Goal: Information Seeking & Learning: Learn about a topic

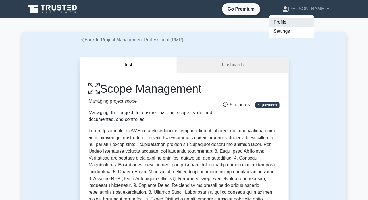
click at [303, 23] on link "Profile" at bounding box center [291, 22] width 45 height 9
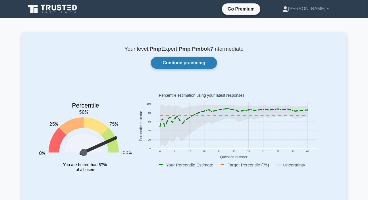
click at [186, 62] on link "Continue practicing" at bounding box center [184, 63] width 66 height 12
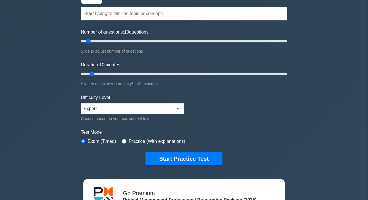
scroll to position [51, 0]
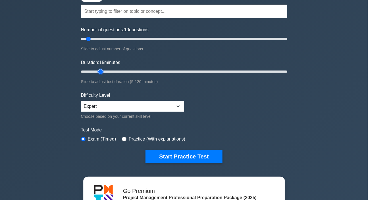
type input "15"
click at [96, 70] on input "Duration: 15 minutes" at bounding box center [184, 71] width 206 height 7
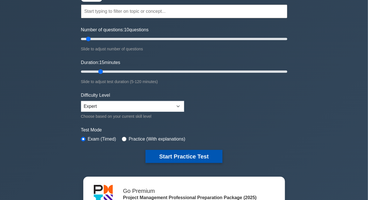
click at [181, 153] on button "Start Practice Test" at bounding box center [183, 156] width 77 height 13
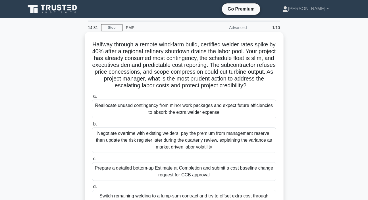
click at [183, 72] on h5 "Halfway through a remote wind-farm build, certified welder rates spike by 40% a…" at bounding box center [183, 65] width 185 height 48
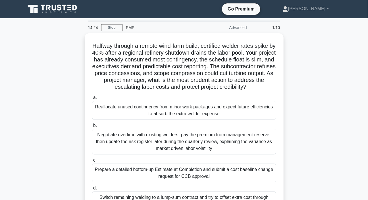
click at [10, 59] on main "14:24 Stop PMP Advanced 1/10 Halfway through a remote wind-farm build, certifie…" at bounding box center [184, 162] width 368 height 288
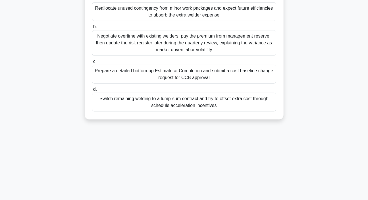
scroll to position [103, 0]
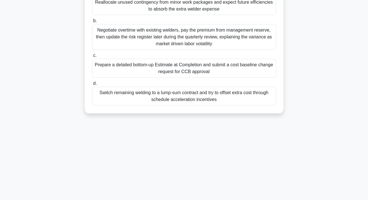
click at [168, 74] on div "Prepare a detailed bottom-up Estimate at Completion and submit a cost baseline …" at bounding box center [184, 68] width 184 height 19
click at [92, 57] on input "c. Prepare a detailed bottom-up Estimate at Completion and submit a cost baseli…" at bounding box center [92, 56] width 0 height 4
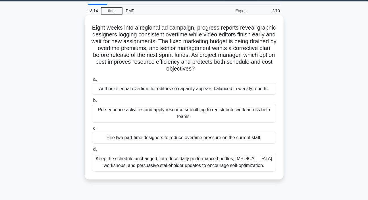
scroll to position [26, 0]
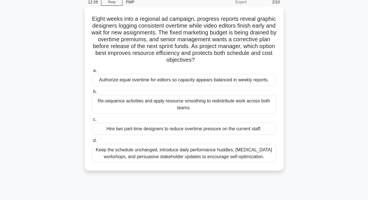
click at [177, 104] on div "Re-sequence activities and apply resource smoothing to redistribute work across…" at bounding box center [184, 104] width 184 height 19
click at [92, 93] on input "b. Re-sequence activities and apply resource smoothing to redistribute work acr…" at bounding box center [92, 92] width 0 height 4
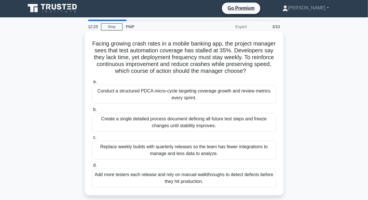
scroll to position [0, 0]
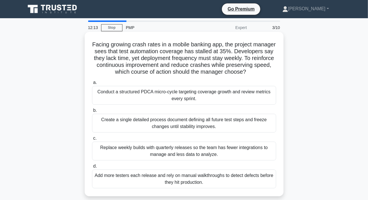
click at [236, 51] on h5 "Facing growing crash rates in a mobile banking app, the project manager sees th…" at bounding box center [183, 58] width 185 height 35
click at [234, 51] on h5 "Facing growing crash rates in a mobile banking app, the project manager sees th…" at bounding box center [183, 58] width 185 height 35
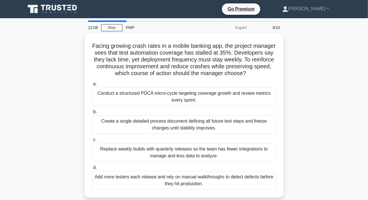
click at [328, 69] on div "Facing growing crash rates in a mobile banking app, the project manager sees th…" at bounding box center [184, 118] width 324 height 171
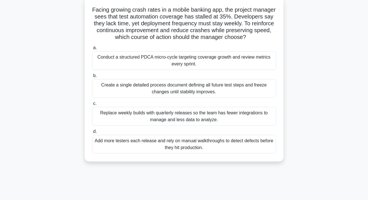
scroll to position [26, 0]
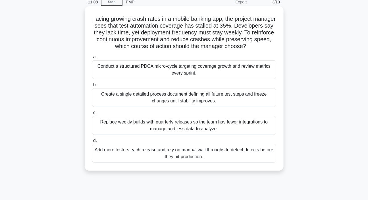
click at [150, 74] on div "Conduct a structured PDCA micro-cycle targeting coverage growth and review metr…" at bounding box center [184, 69] width 184 height 19
click at [92, 59] on input "a. Conduct a structured PDCA micro-cycle targeting coverage growth and review m…" at bounding box center [92, 57] width 0 height 4
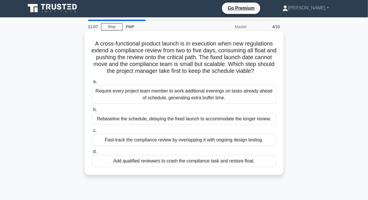
scroll to position [0, 0]
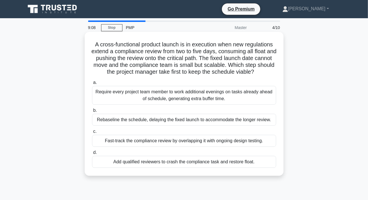
click at [199, 140] on div "Fast-track the compliance review by overlapping it with ongoing design testing." at bounding box center [184, 141] width 184 height 12
click at [92, 133] on input "c. Fast-track the compliance review by overlapping it with ongoing design testi…" at bounding box center [92, 131] width 0 height 4
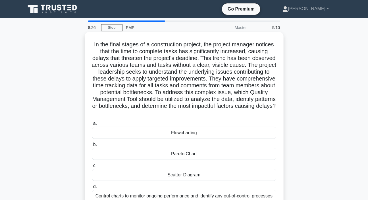
scroll to position [26, 0]
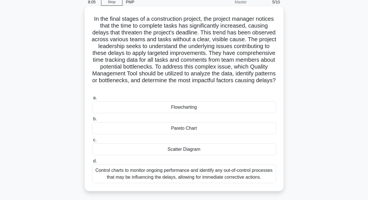
click at [186, 108] on div "Flowcharting" at bounding box center [184, 107] width 184 height 12
click at [92, 100] on input "a. Flowcharting" at bounding box center [92, 98] width 0 height 4
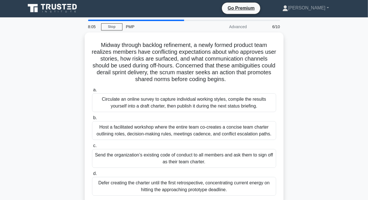
scroll to position [0, 0]
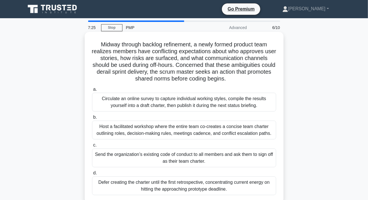
click at [151, 133] on div "Host a facilitated workshop where the entire team co-creates a concise team cha…" at bounding box center [184, 129] width 184 height 19
click at [92, 119] on input "b. Host a facilitated workshop where the entire team co-creates a concise team …" at bounding box center [92, 117] width 0 height 4
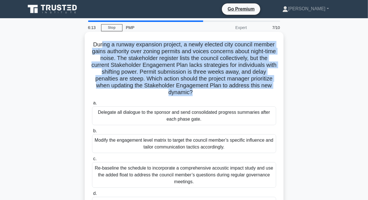
drag, startPoint x: 150, startPoint y: 50, endPoint x: 203, endPoint y: 96, distance: 70.5
click at [203, 96] on h5 "During a runway expansion project, a newly elected city council member gains au…" at bounding box center [183, 68] width 185 height 55
drag, startPoint x: 101, startPoint y: 43, endPoint x: 210, endPoint y: 93, distance: 120.2
click at [210, 93] on h5 "During a runway expansion project, a newly elected city council member gains au…" at bounding box center [183, 68] width 185 height 55
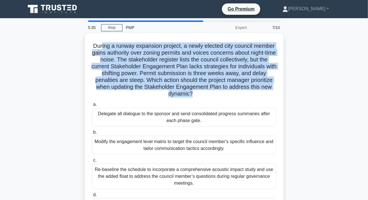
click at [339, 47] on div "During a runway expansion project, a newly elected city council member gains au…" at bounding box center [184, 132] width 324 height 198
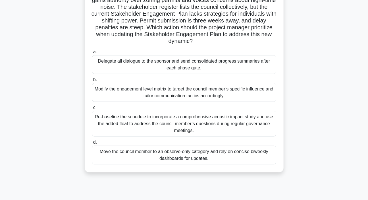
scroll to position [51, 0]
click at [184, 91] on div "Modify the engagement level matrix to target the council member’s specific infl…" at bounding box center [184, 92] width 184 height 19
click at [92, 81] on input "b. Modify the engagement level matrix to target the council member’s specific i…" at bounding box center [92, 80] width 0 height 4
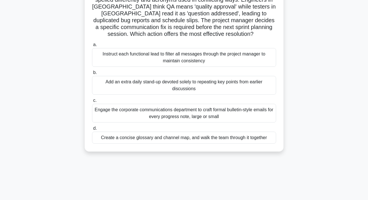
click at [143, 139] on div "Create a concise glossary and channel map, and walk the team through it together" at bounding box center [184, 137] width 184 height 12
click at [92, 130] on input "d. Create a concise glossary and channel map, and walk the team through it toge…" at bounding box center [92, 128] width 0 height 4
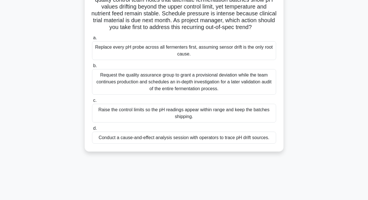
click at [144, 143] on div "Conduct a cause-and-effect analysis session with operators to trace pH drift so…" at bounding box center [184, 137] width 184 height 12
click at [92, 130] on input "d. Conduct a cause-and-effect analysis session with operators to trace pH drift…" at bounding box center [92, 128] width 0 height 4
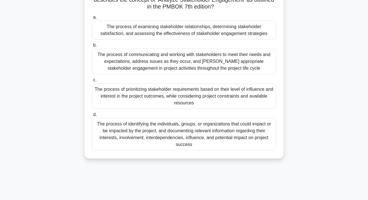
click at [181, 96] on div "The process of prioritizing stakeholder requirements based on their level of in…" at bounding box center [184, 96] width 184 height 26
click at [92, 82] on input "c. The process of prioritizing stakeholder requirements based on their level of…" at bounding box center [92, 80] width 0 height 4
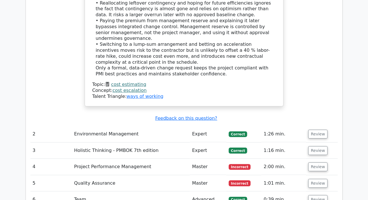
scroll to position [800, 0]
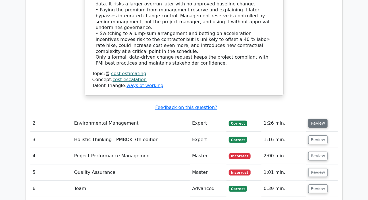
click at [318, 119] on button "Review" at bounding box center [317, 123] width 19 height 9
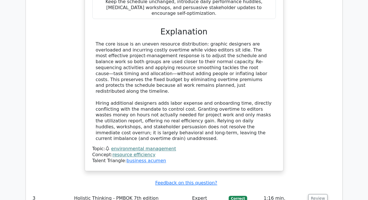
scroll to position [1084, 0]
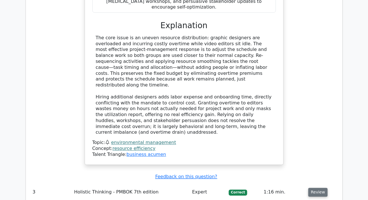
click at [316, 188] on button "Review" at bounding box center [317, 192] width 19 height 9
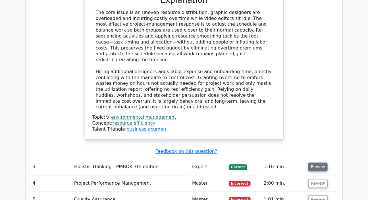
scroll to position [1161, 0]
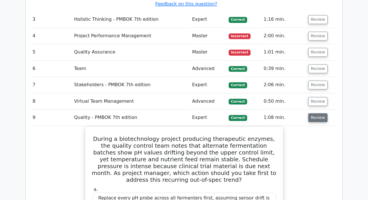
scroll to position [1239, 0]
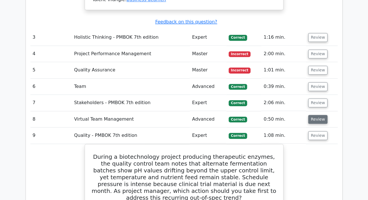
click at [317, 115] on button "Review" at bounding box center [317, 119] width 19 height 9
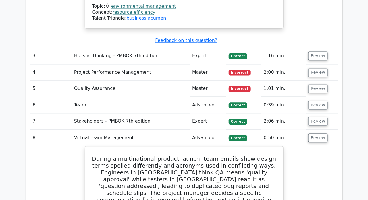
scroll to position [1213, 0]
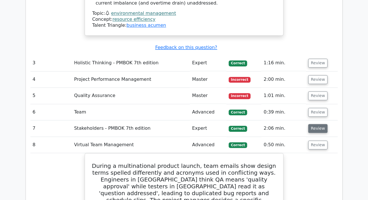
click at [311, 124] on button "Review" at bounding box center [317, 128] width 19 height 9
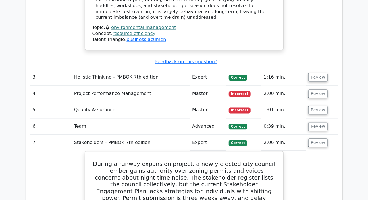
scroll to position [1187, 0]
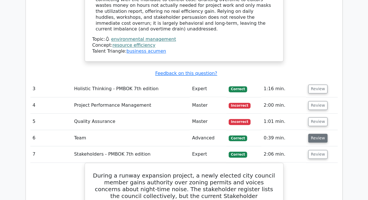
click at [315, 134] on button "Review" at bounding box center [317, 138] width 19 height 9
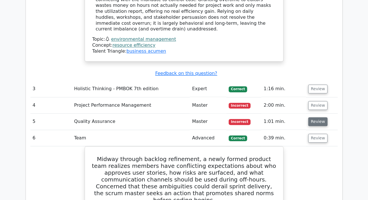
click at [313, 117] on button "Review" at bounding box center [317, 121] width 19 height 9
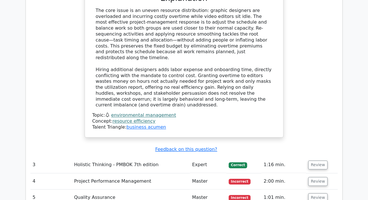
scroll to position [1136, 0]
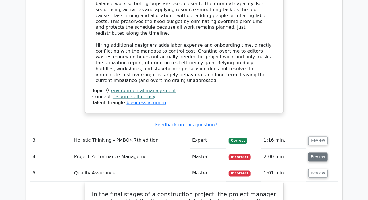
click at [316, 152] on button "Review" at bounding box center [317, 156] width 19 height 9
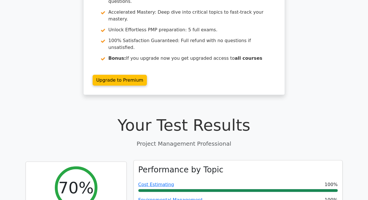
scroll to position [0, 0]
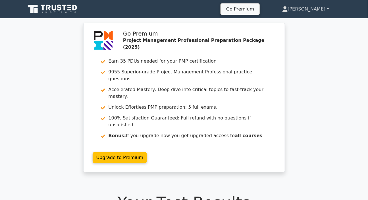
click at [315, 8] on link "[PERSON_NAME]" at bounding box center [305, 8] width 74 height 11
click at [302, 20] on link "Profile" at bounding box center [291, 22] width 45 height 9
